Goal: Task Accomplishment & Management: Manage account settings

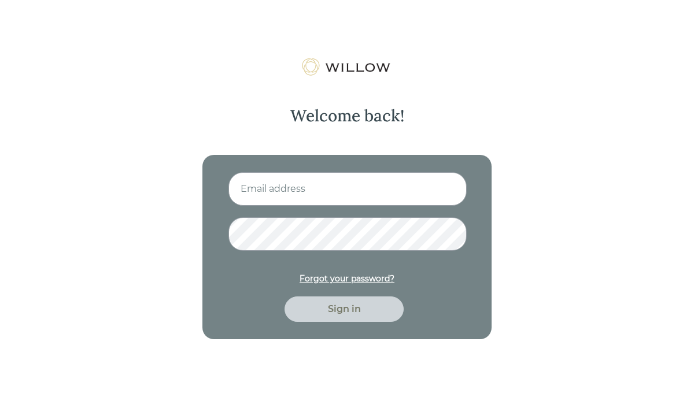
click at [337, 191] on input at bounding box center [347, 189] width 238 height 34
type input "[EMAIL_ADDRESS][DOMAIN_NAME]"
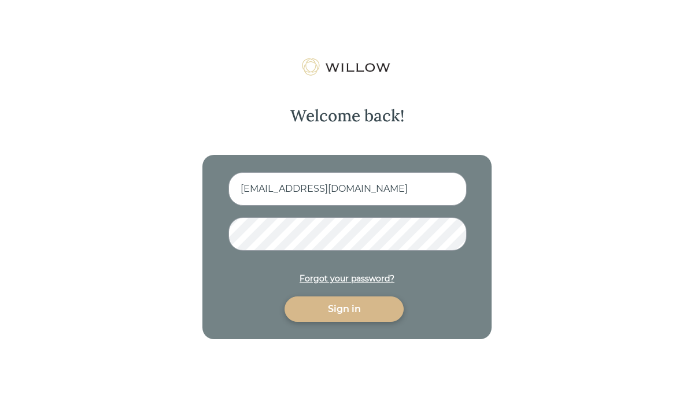
click at [368, 314] on div "Sign in" at bounding box center [344, 309] width 93 height 14
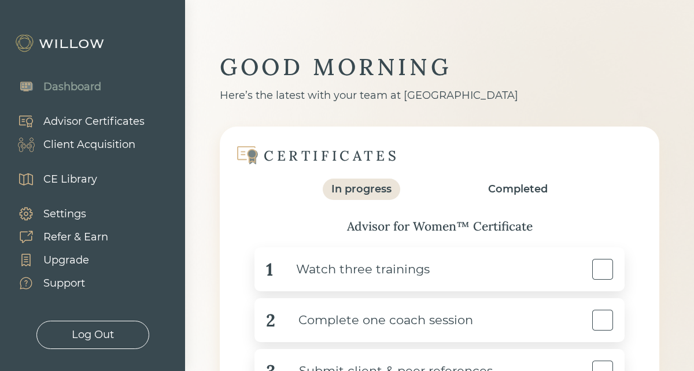
click at [88, 146] on div "Client Acquisition" at bounding box center [89, 145] width 92 height 16
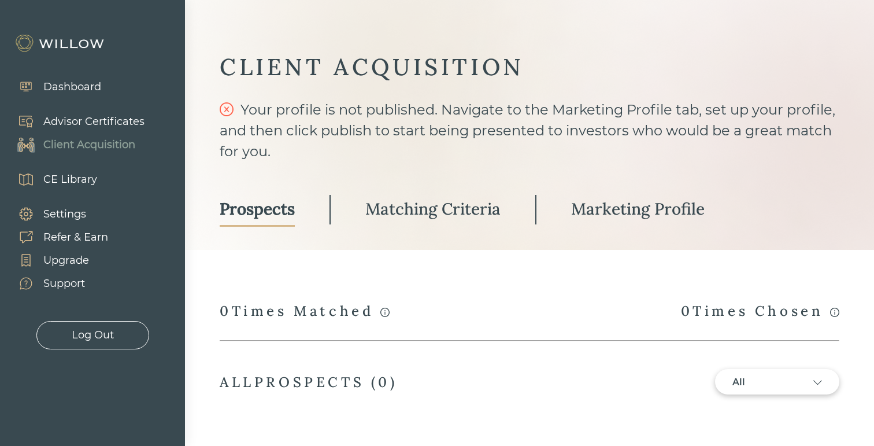
click at [455, 207] on div "Matching Criteria" at bounding box center [433, 208] width 135 height 21
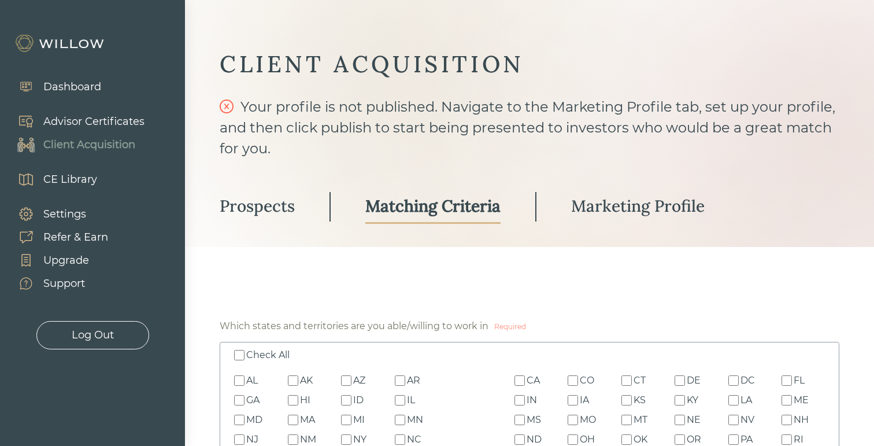
scroll to position [1, 0]
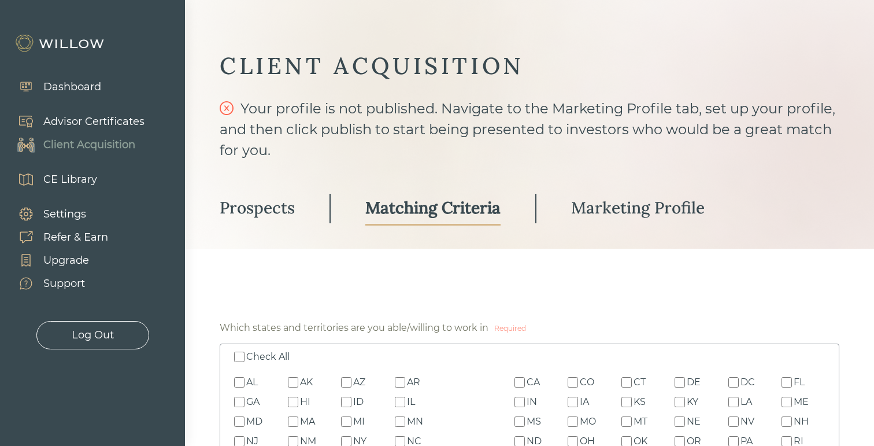
click at [82, 117] on div "Advisor Certificates" at bounding box center [93, 122] width 101 height 16
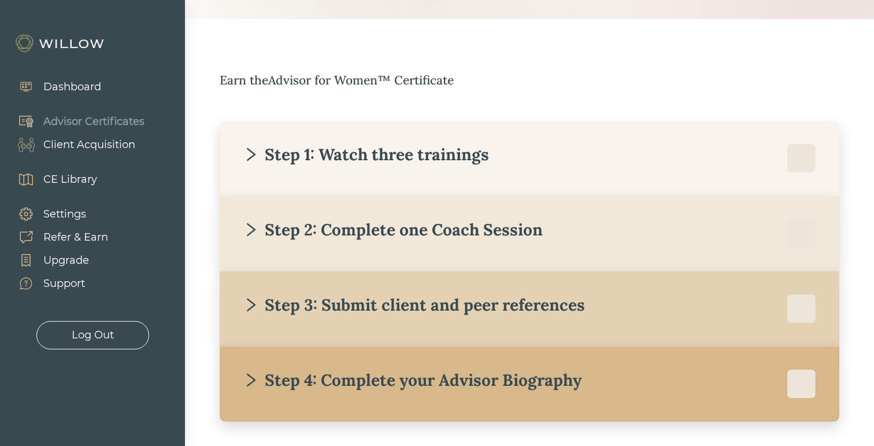
scroll to position [141, 0]
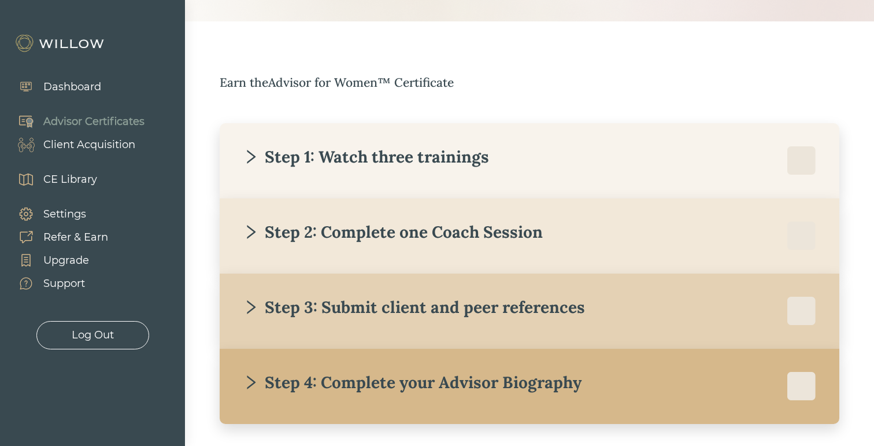
click at [334, 168] on div "Step 1: Watch three trainings" at bounding box center [530, 160] width 574 height 29
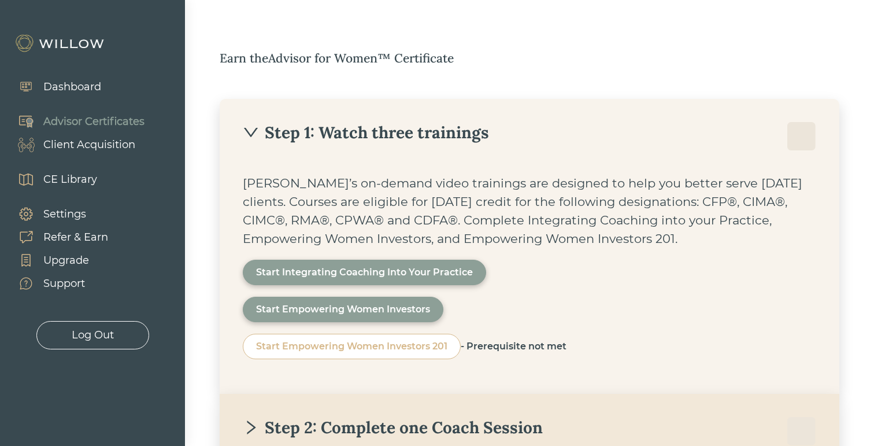
scroll to position [178, 0]
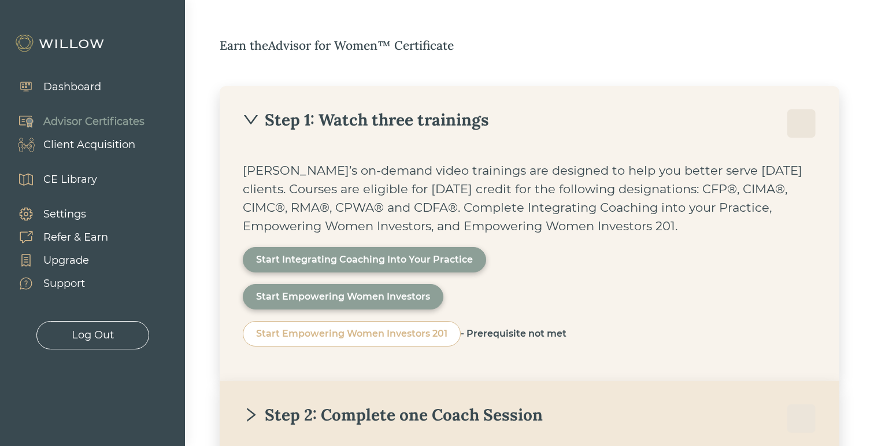
click at [314, 111] on div "Step 1: Watch three trainings" at bounding box center [366, 119] width 246 height 21
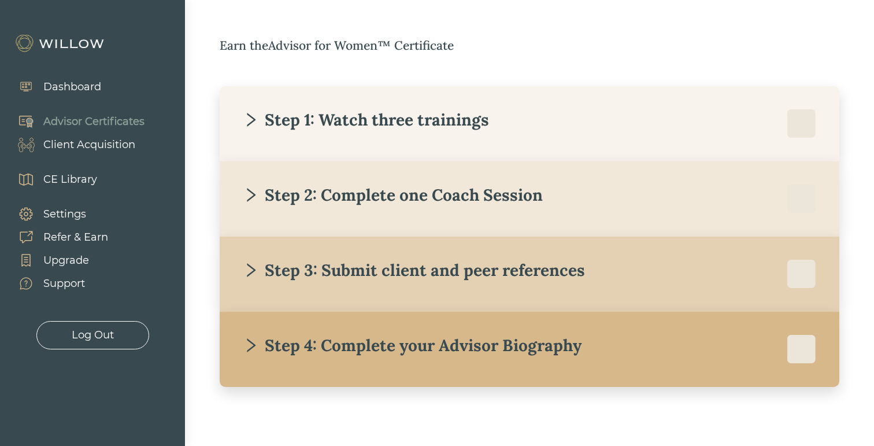
scroll to position [189, 0]
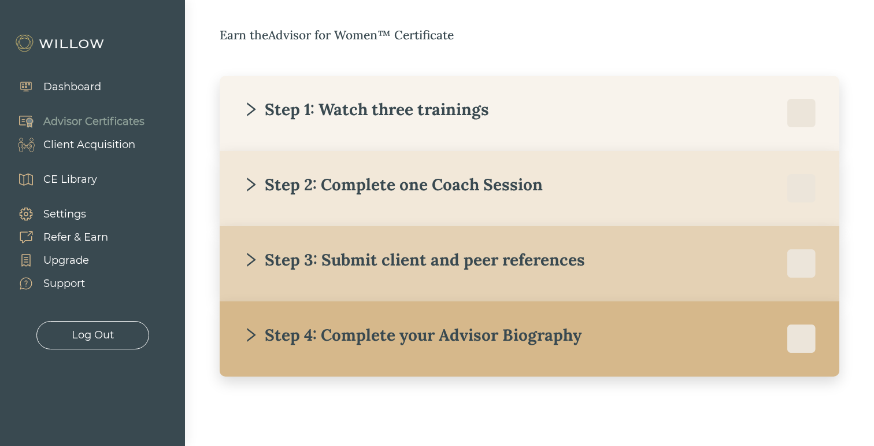
click at [326, 178] on div "Step 2: Complete one Coach Session" at bounding box center [393, 184] width 300 height 21
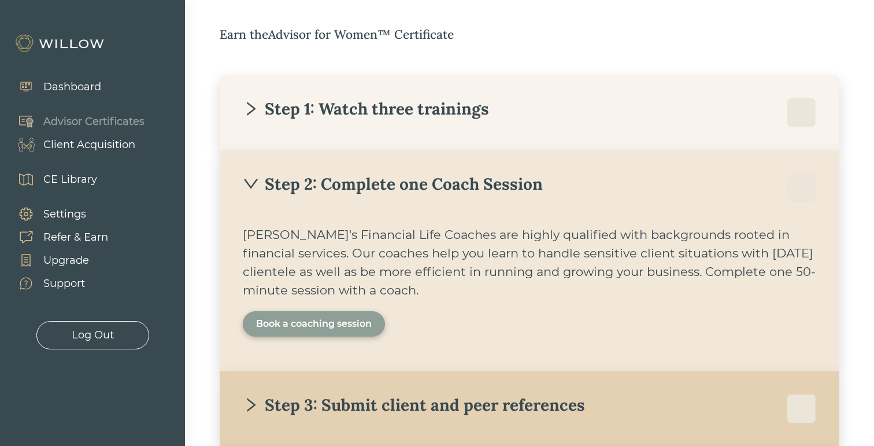
click at [295, 328] on div "Book a coaching session" at bounding box center [314, 324] width 116 height 14
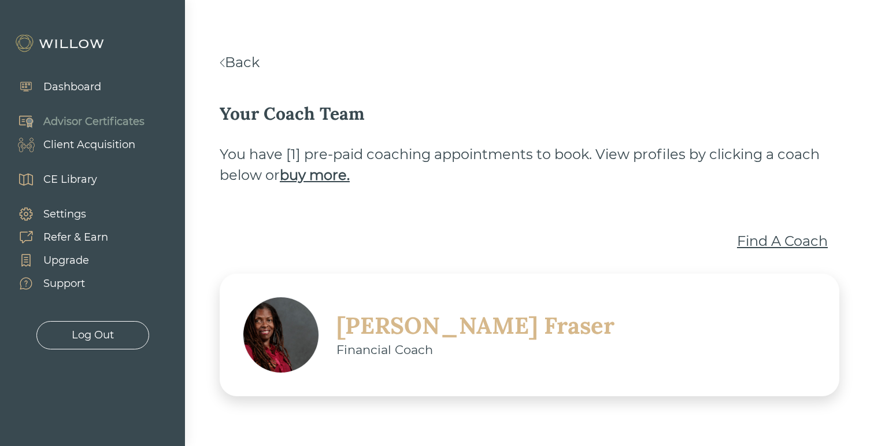
click at [693, 245] on div "Find A Coach" at bounding box center [782, 241] width 91 height 21
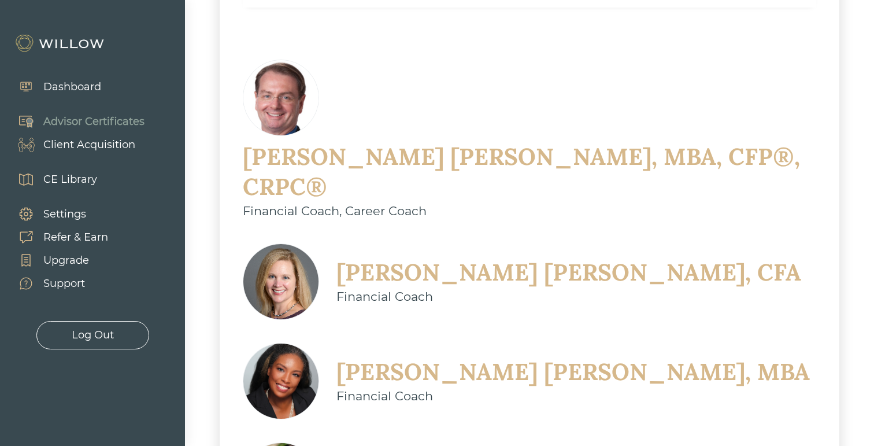
scroll to position [381, 0]
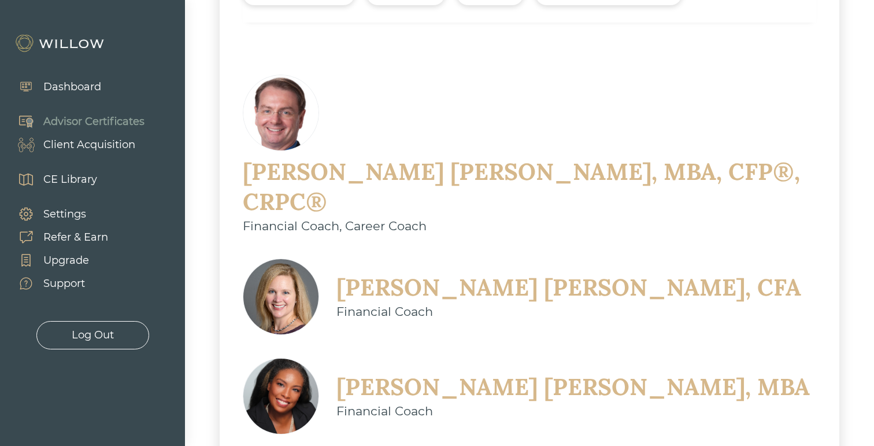
click at [371, 272] on div "[PERSON_NAME], CFA" at bounding box center [569, 287] width 465 height 30
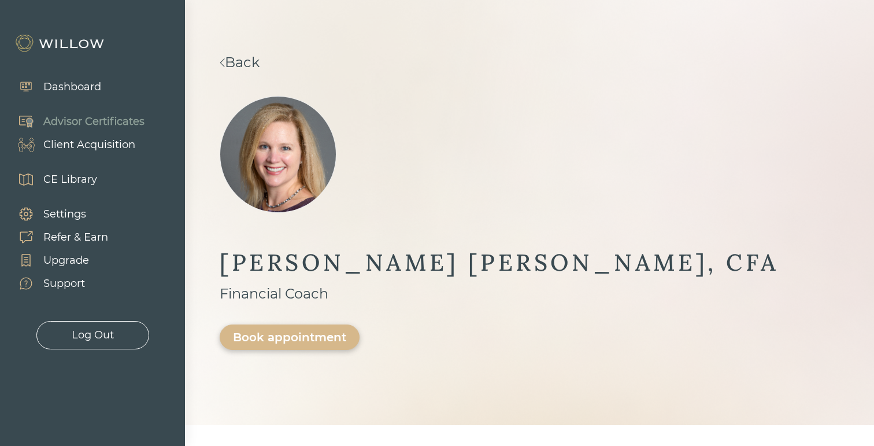
click at [232, 61] on link "Back" at bounding box center [240, 62] width 40 height 17
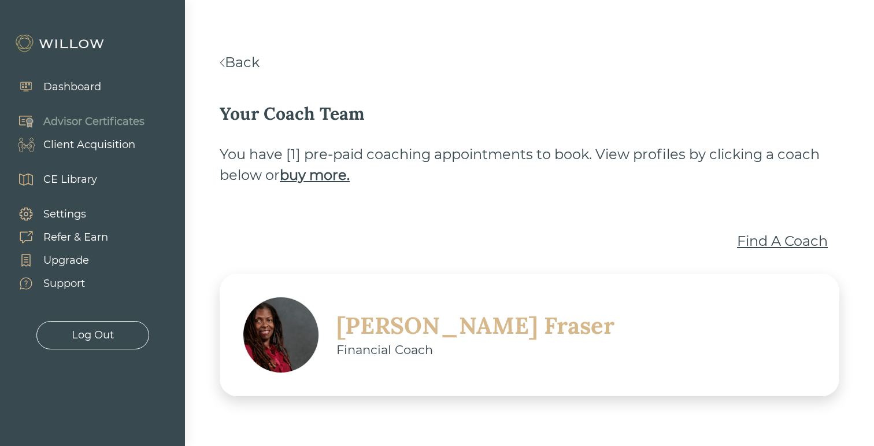
click at [232, 61] on link "Back" at bounding box center [240, 62] width 40 height 17
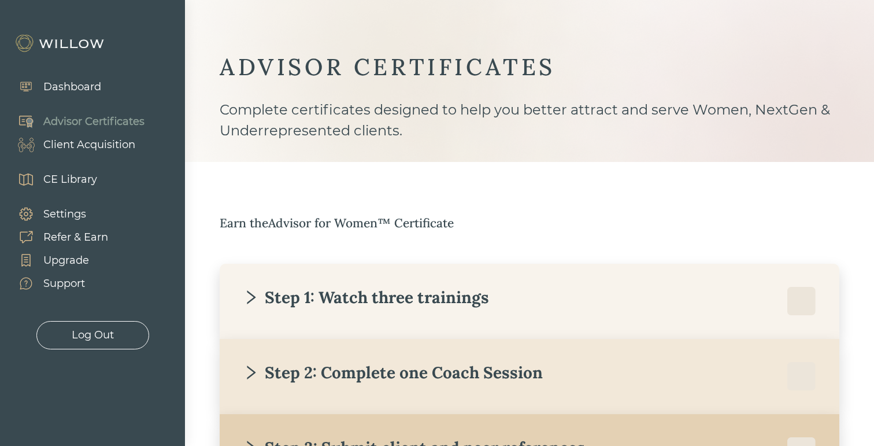
click at [69, 146] on div "Client Acquisition" at bounding box center [89, 145] width 92 height 16
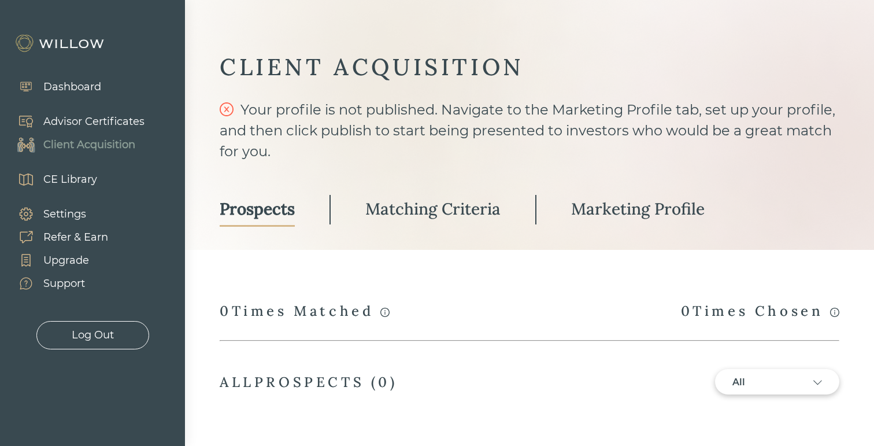
click at [410, 217] on div "Matching Criteria" at bounding box center [433, 208] width 135 height 21
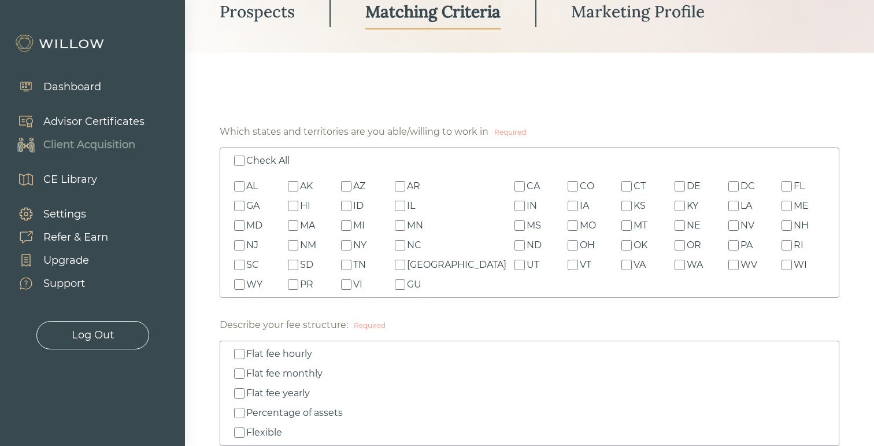
scroll to position [199, 0]
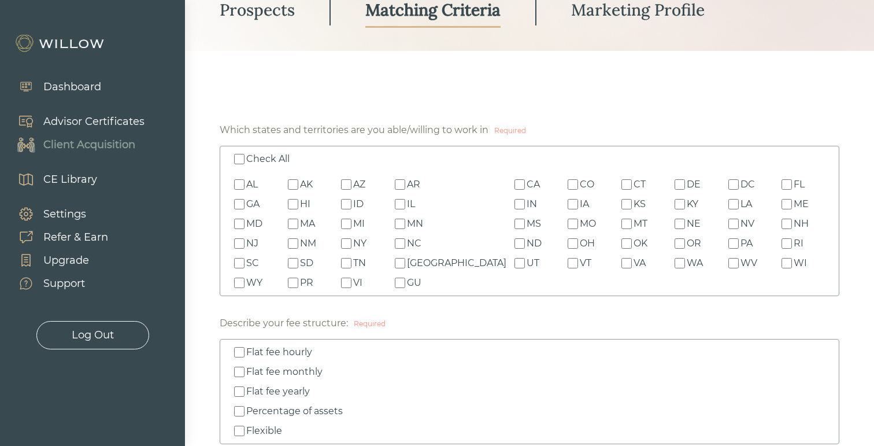
click at [77, 178] on div "CE Library" at bounding box center [70, 180] width 54 height 16
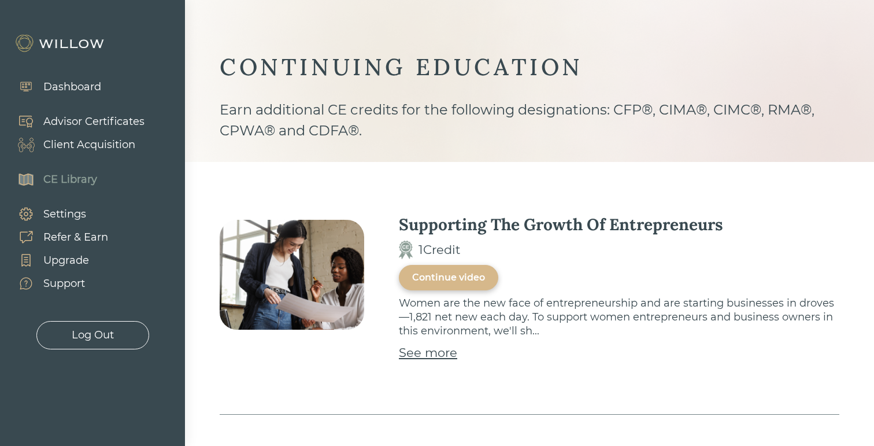
click at [91, 145] on div "Client Acquisition" at bounding box center [89, 145] width 92 height 16
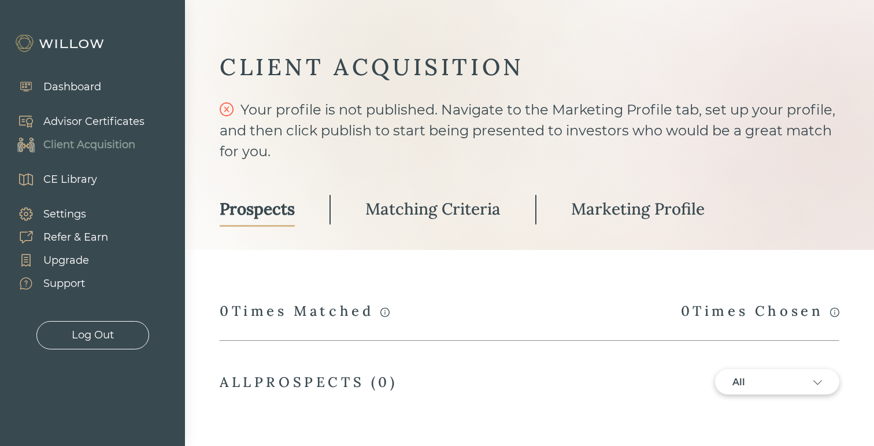
click at [396, 205] on div "Matching Criteria" at bounding box center [433, 208] width 135 height 21
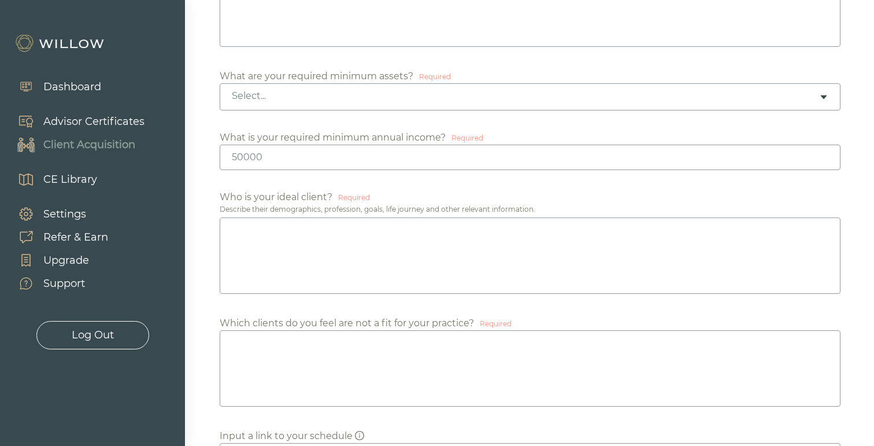
scroll to position [732, 0]
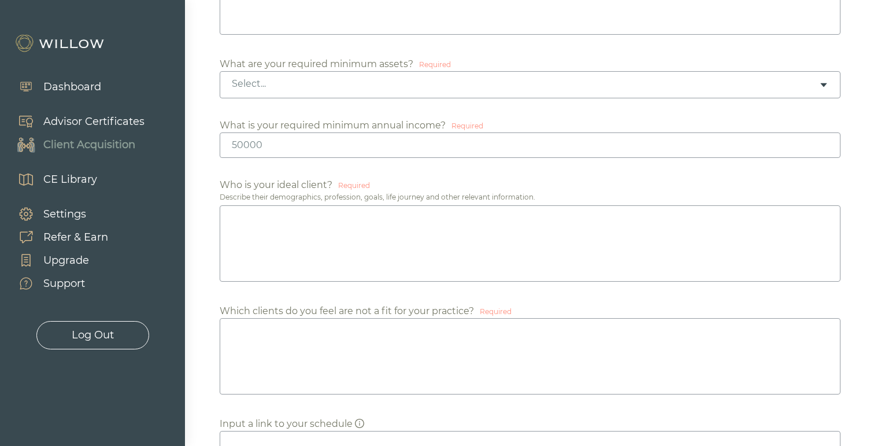
click at [305, 252] on textarea at bounding box center [530, 243] width 621 height 76
click at [370, 240] on textarea at bounding box center [530, 243] width 621 height 76
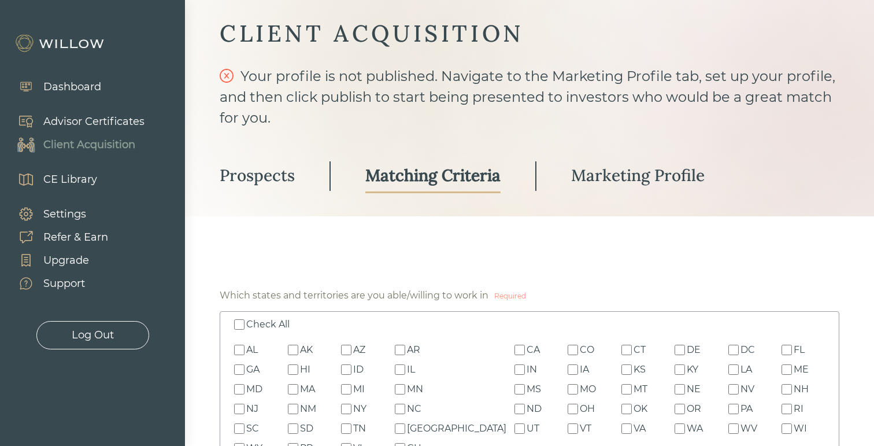
scroll to position [0, 0]
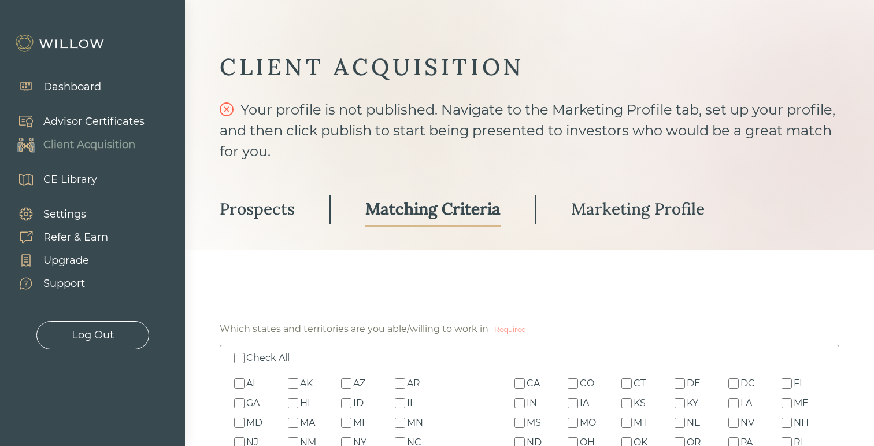
click at [588, 201] on div "Marketing Profile" at bounding box center [638, 208] width 134 height 21
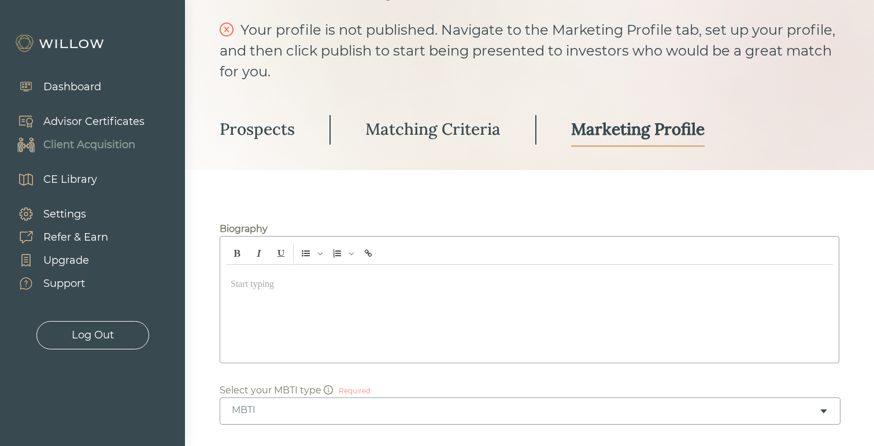
click at [556, 289] on div at bounding box center [529, 311] width 607 height 92
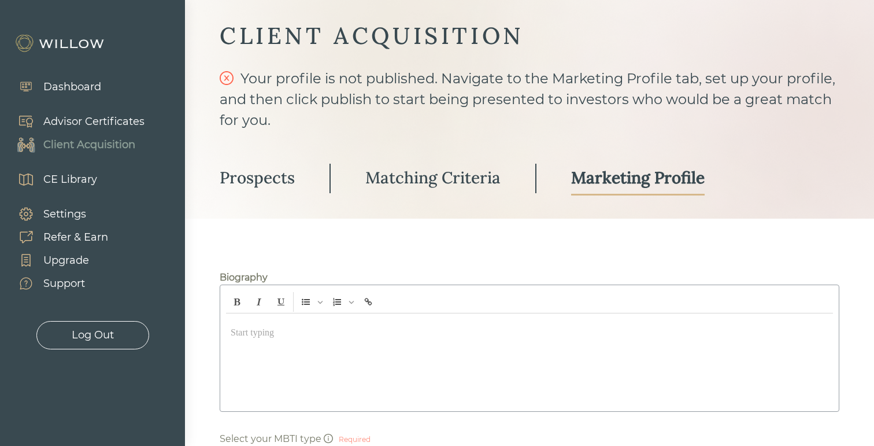
scroll to position [33, 0]
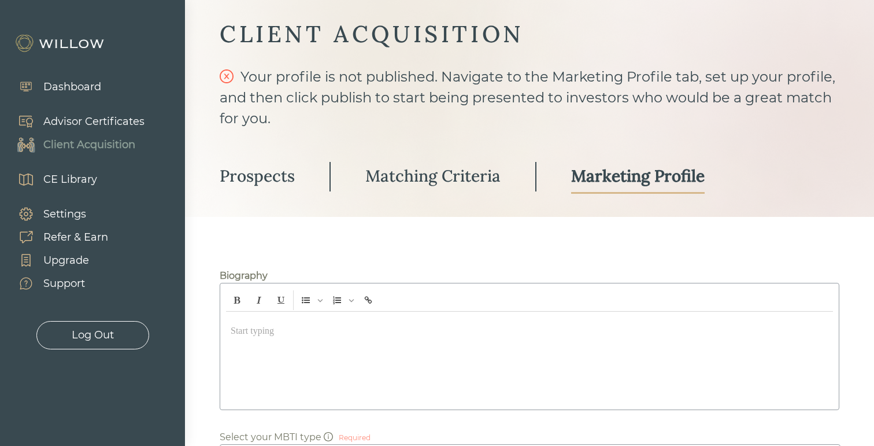
click at [84, 117] on div "Advisor Certificates" at bounding box center [93, 122] width 101 height 16
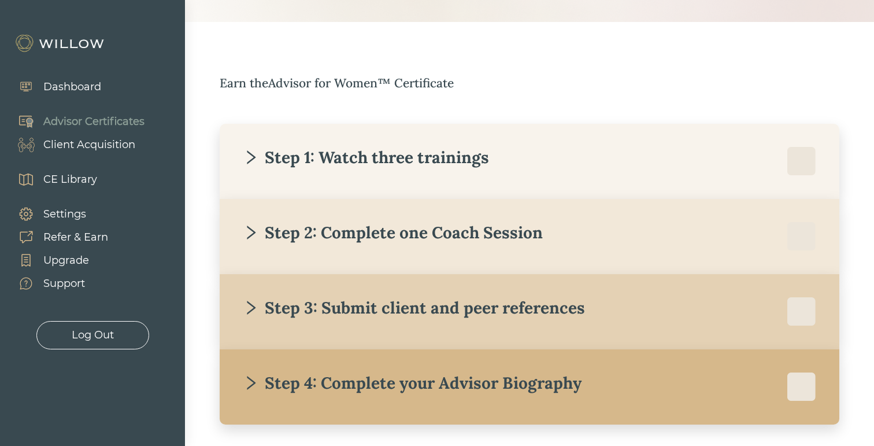
scroll to position [141, 0]
click at [508, 401] on div "Step 4: Complete your Advisor Biography With our help, we will create a friendl…" at bounding box center [530, 386] width 620 height 75
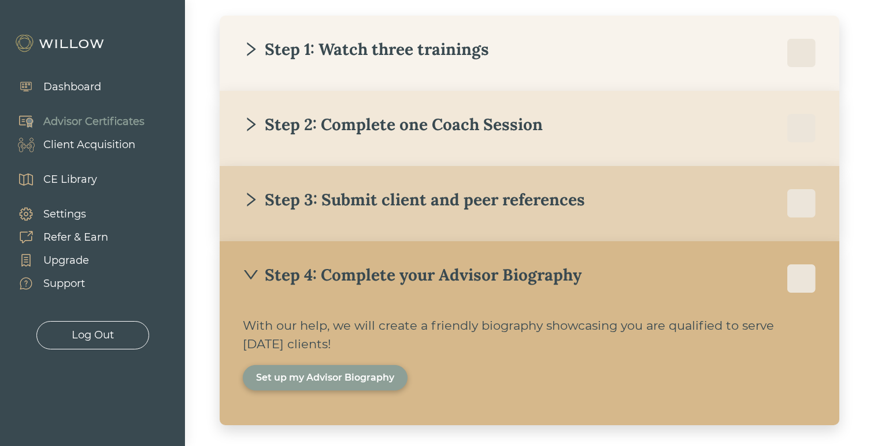
scroll to position [250, 0]
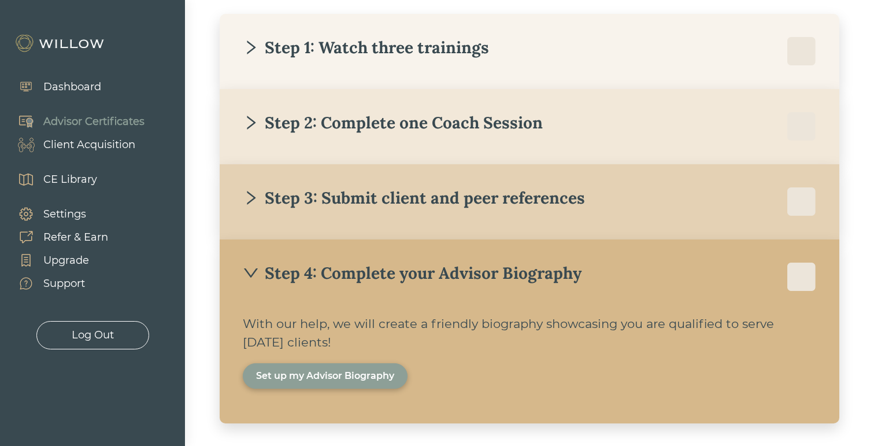
click at [483, 282] on div "Step 4: Complete your Advisor Biography" at bounding box center [412, 273] width 339 height 21
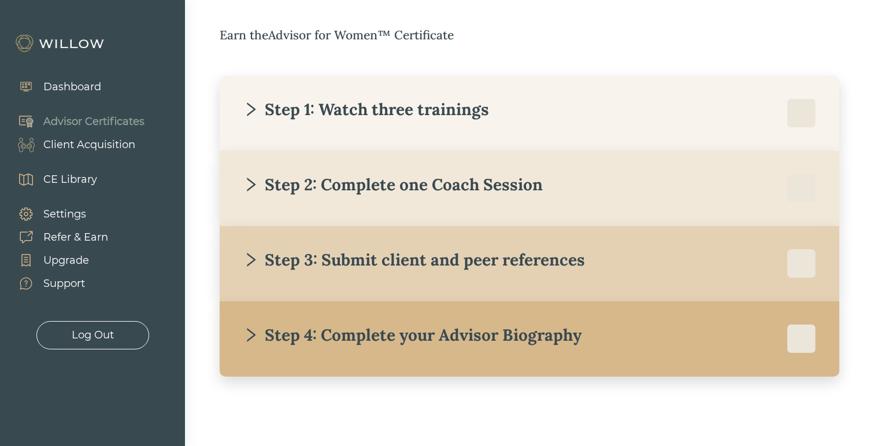
scroll to position [189, 0]
click at [115, 146] on div "Client Acquisition" at bounding box center [89, 145] width 92 height 16
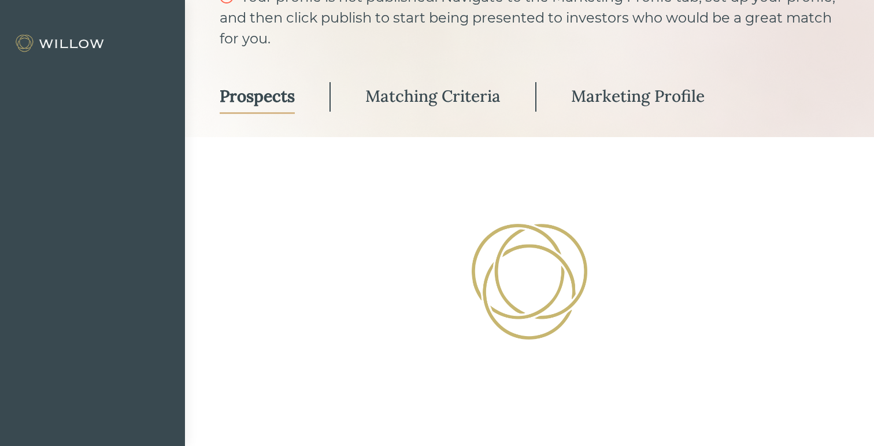
scroll to position [47, 0]
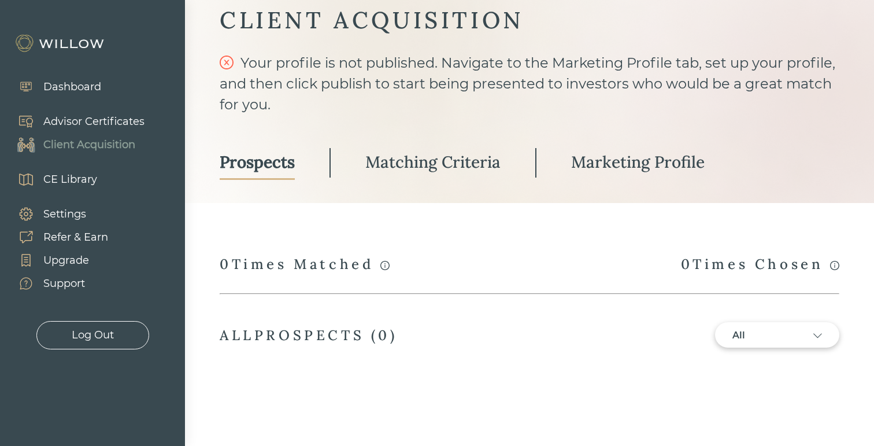
click at [448, 164] on div "Matching Criteria" at bounding box center [433, 162] width 135 height 21
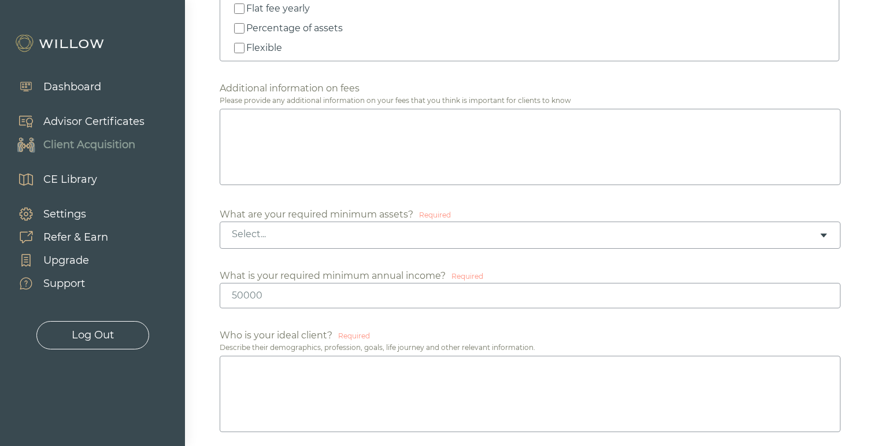
scroll to position [611, 0]
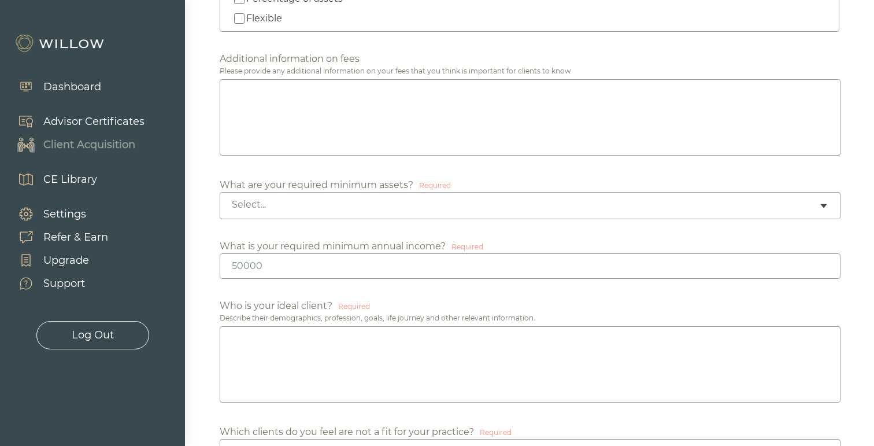
click at [511, 198] on div "Select..." at bounding box center [526, 204] width 588 height 13
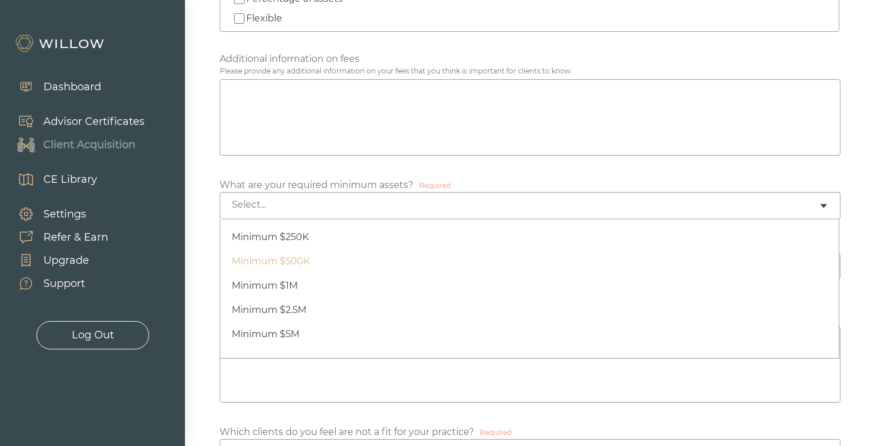
scroll to position [0, 0]
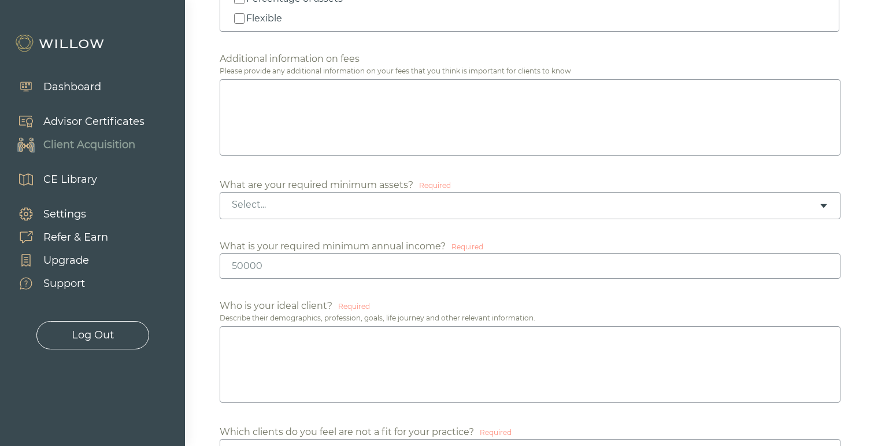
click at [474, 195] on div "Select..." at bounding box center [530, 205] width 621 height 27
click at [62, 117] on div "Advisor Certificates" at bounding box center [93, 122] width 101 height 16
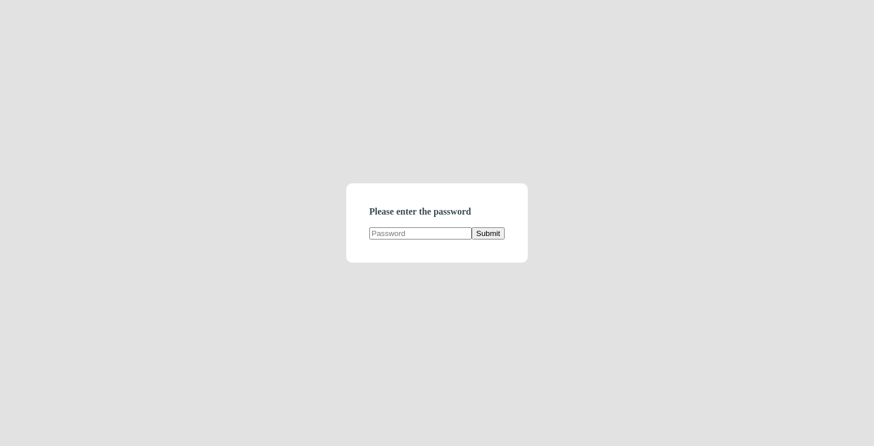
click at [396, 219] on form "Please enter the password Submit" at bounding box center [437, 222] width 182 height 79
click at [399, 230] on input "text" at bounding box center [421, 233] width 102 height 12
type input "demodirectory"
click button "Submit" at bounding box center [488, 233] width 33 height 12
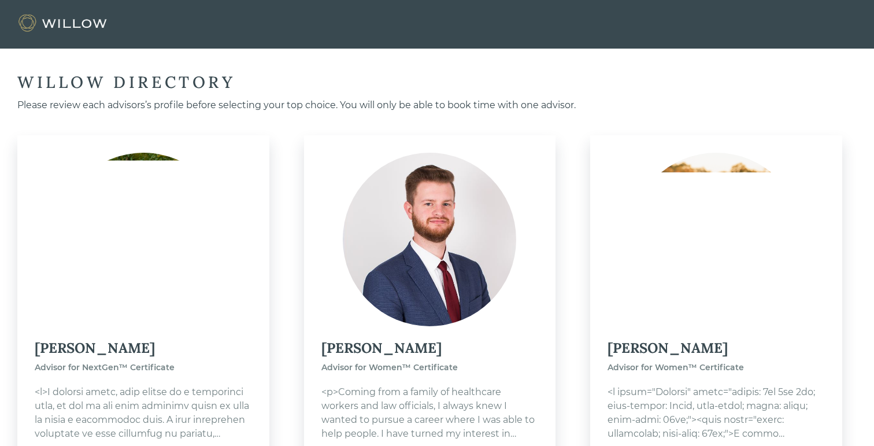
scroll to position [2100, 0]
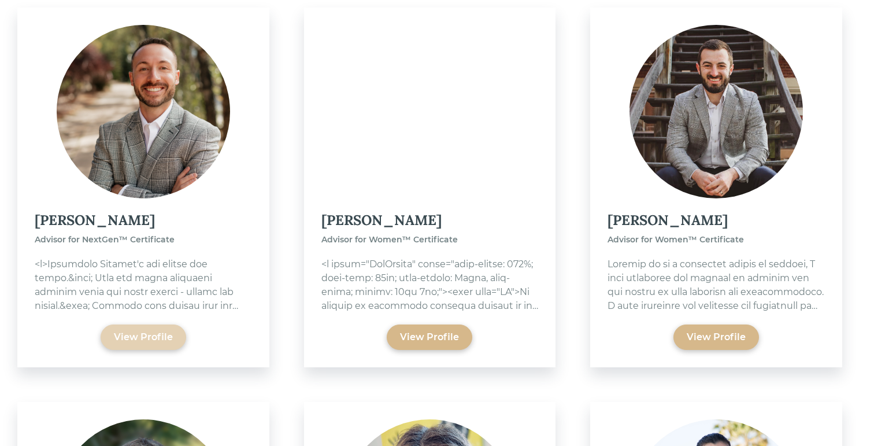
click at [148, 337] on div "View Profile" at bounding box center [143, 337] width 59 height 14
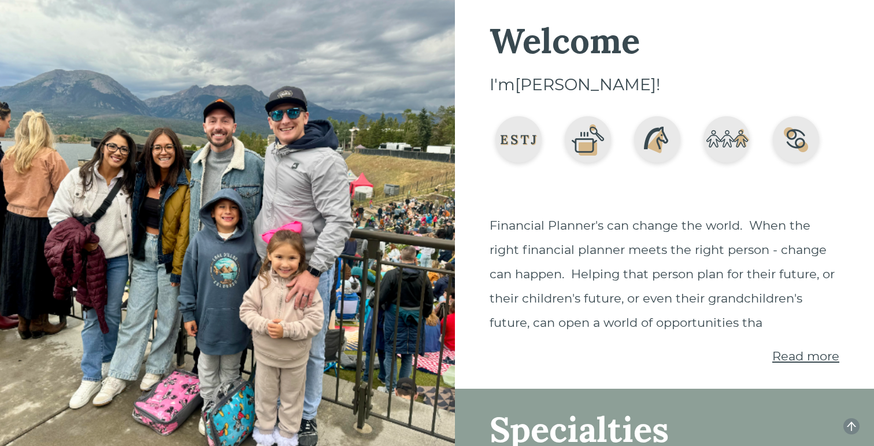
click at [525, 163] on img at bounding box center [519, 141] width 58 height 58
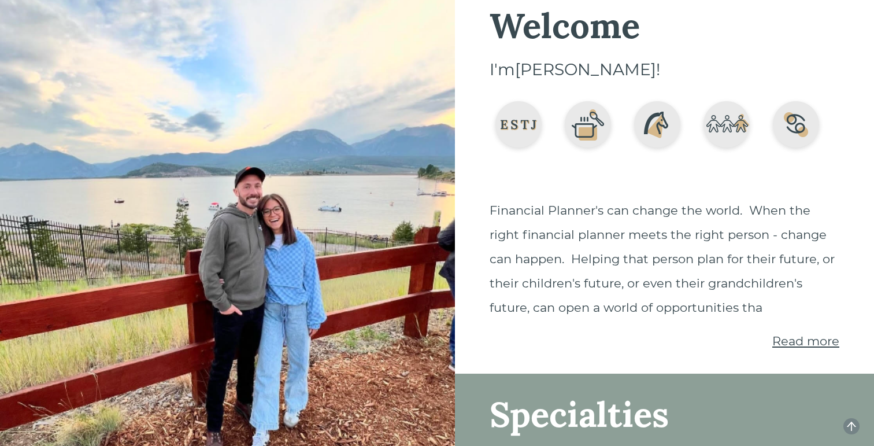
scroll to position [5, 0]
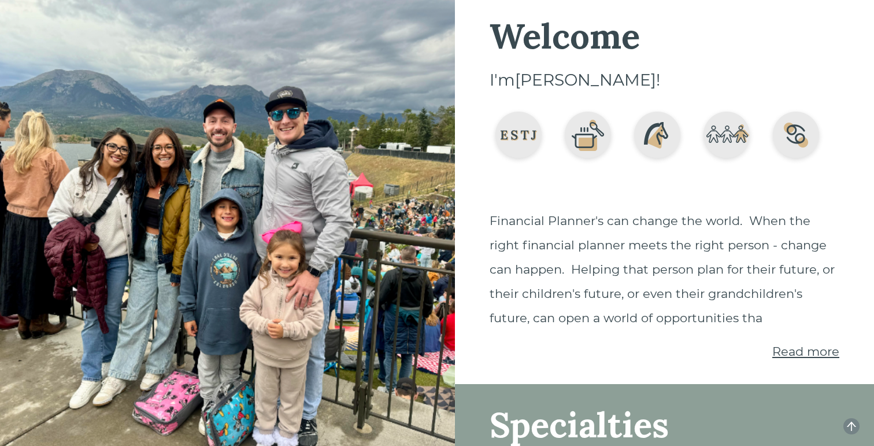
click at [719, 98] on div "Welcome I'm Chris ! Financial Planner's can change the world. When the right fi…" at bounding box center [665, 190] width 350 height 342
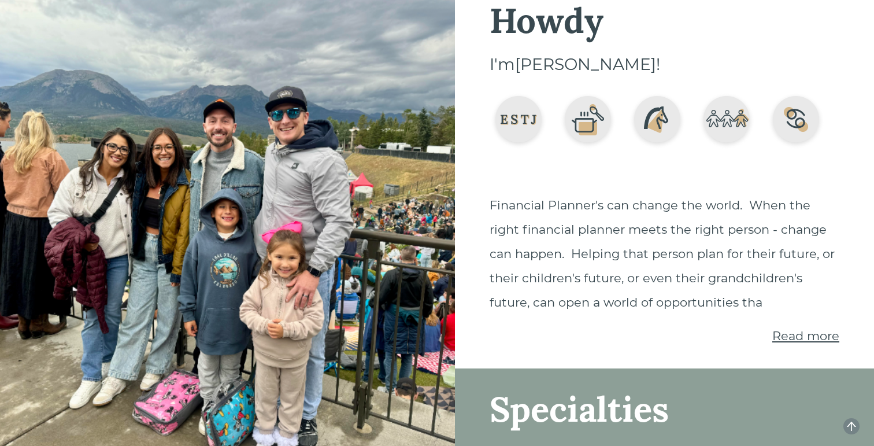
scroll to position [21, 0]
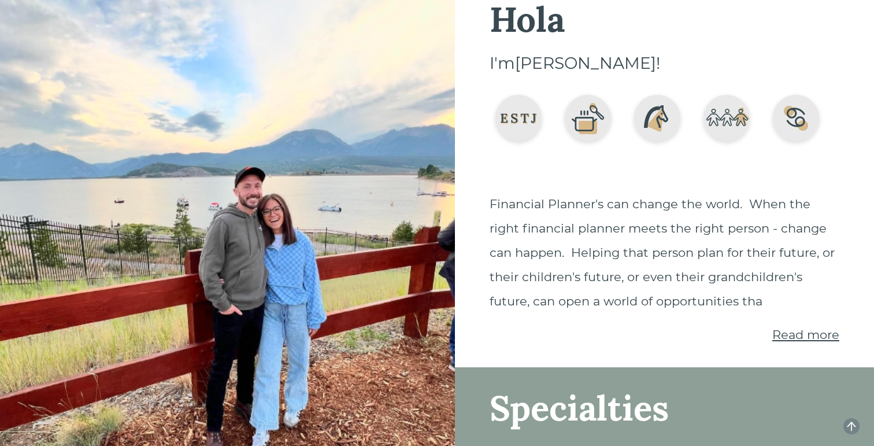
click at [793, 348] on div "Hola I'm Chris ! Financial Planner's can change the world. When the right finan…" at bounding box center [664, 173] width 419 height 389
click at [792, 333] on span "Read more" at bounding box center [806, 334] width 67 height 14
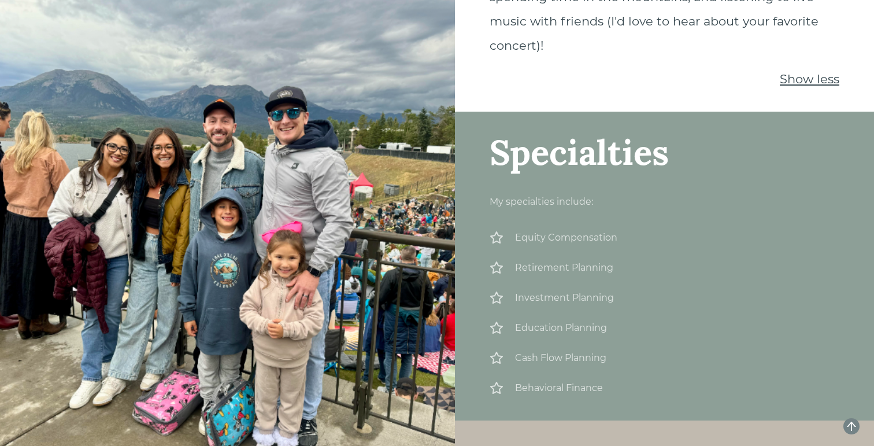
scroll to position [1480, 0]
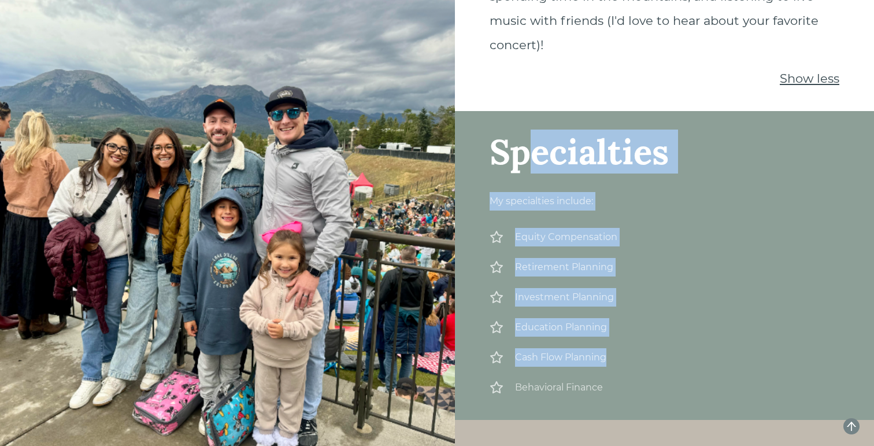
drag, startPoint x: 540, startPoint y: 88, endPoint x: 644, endPoint y: 343, distance: 275.3
click at [644, 343] on div "Specialties My specialties include: Equity Compensation Retirement Planning Inv…" at bounding box center [664, 265] width 419 height 309
click at [644, 378] on div "Behavioral Finance" at bounding box center [665, 387] width 350 height 19
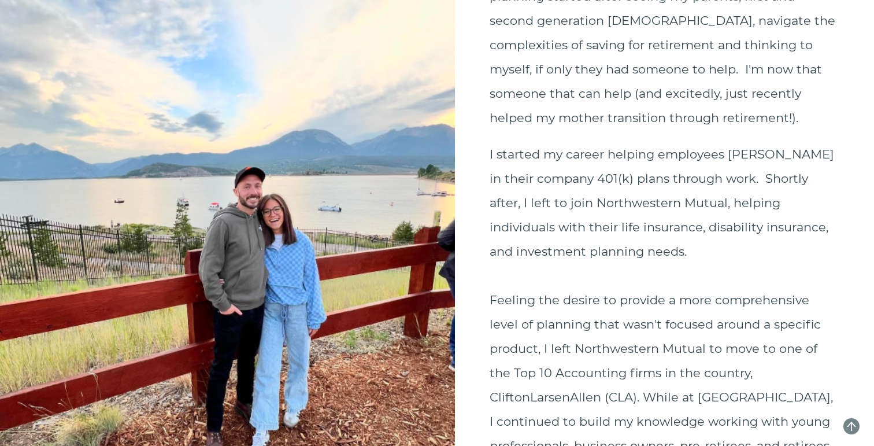
scroll to position [472, 0]
